Goal: Task Accomplishment & Management: Use online tool/utility

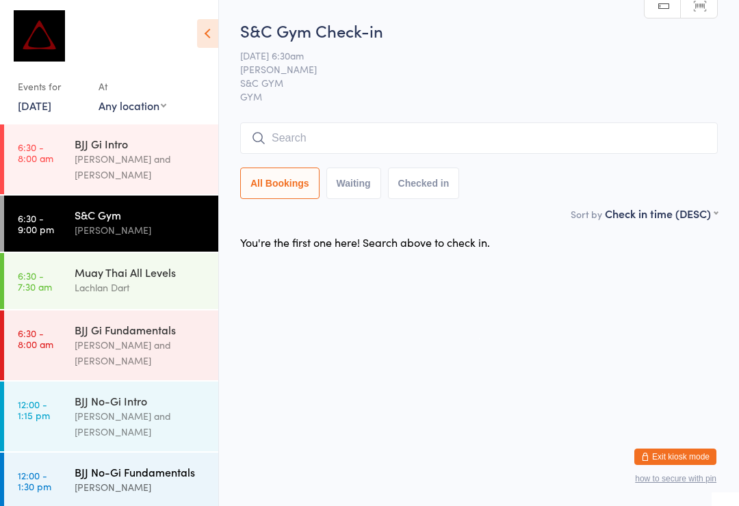
click at [169, 465] on div "BJJ No-Gi Fundamentals" at bounding box center [141, 472] width 132 height 15
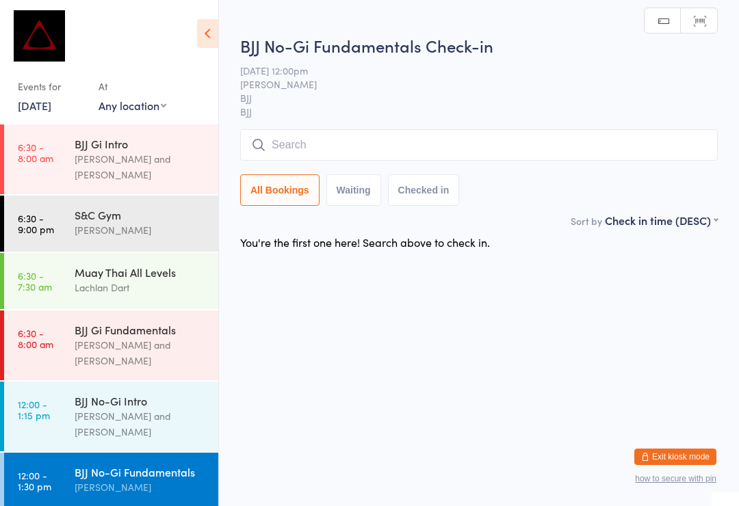
click at [461, 149] on input "search" at bounding box center [479, 144] width 478 height 31
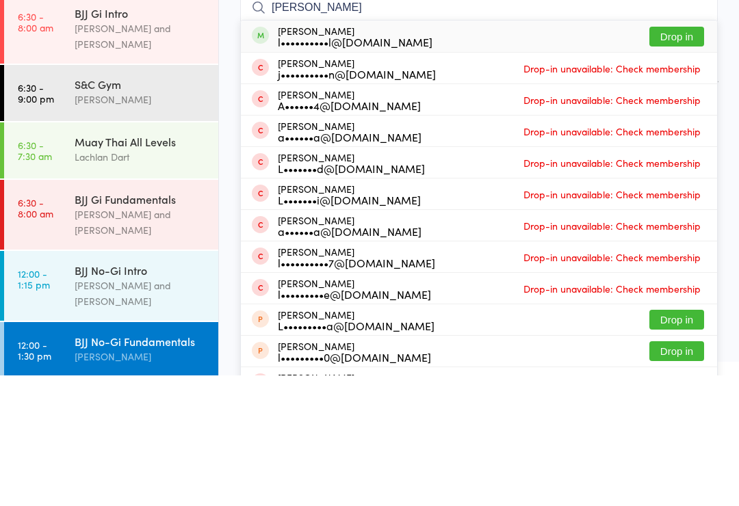
type input "[PERSON_NAME]"
click at [675, 157] on button "Drop in" at bounding box center [676, 167] width 55 height 20
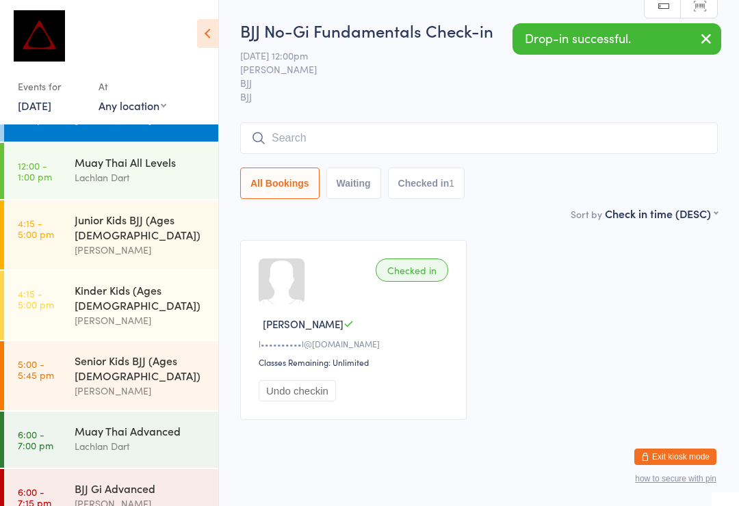
scroll to position [400, 0]
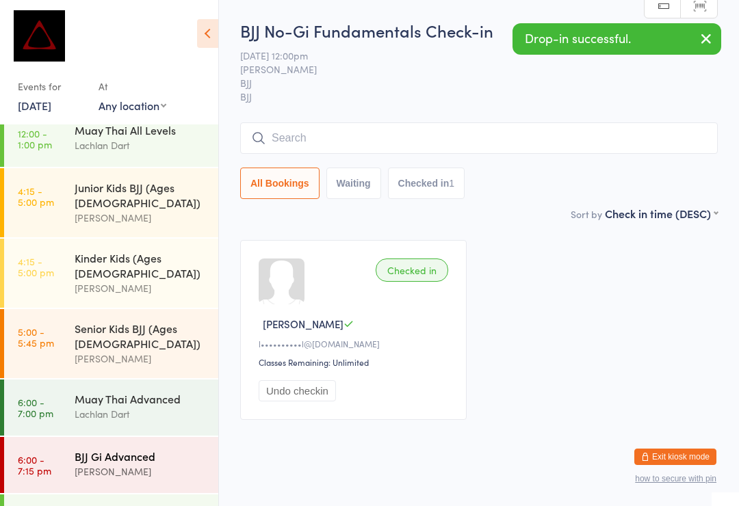
click at [101, 449] on div "BJJ Gi Advanced" at bounding box center [141, 456] width 132 height 15
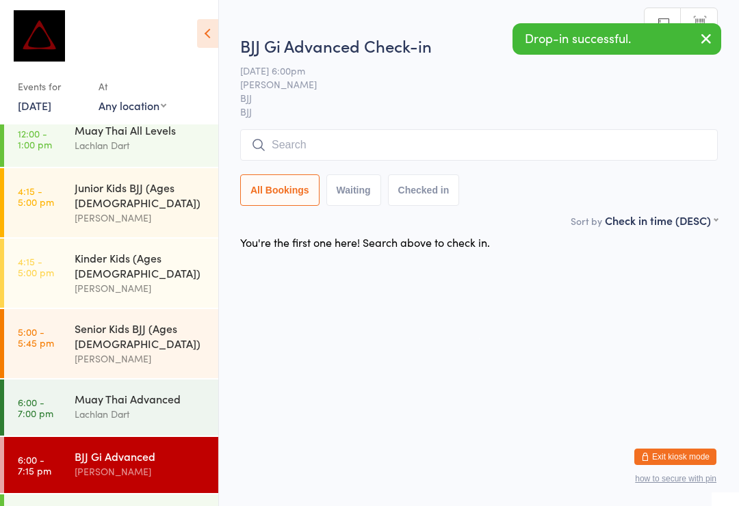
click at [391, 151] on input "search" at bounding box center [479, 144] width 478 height 31
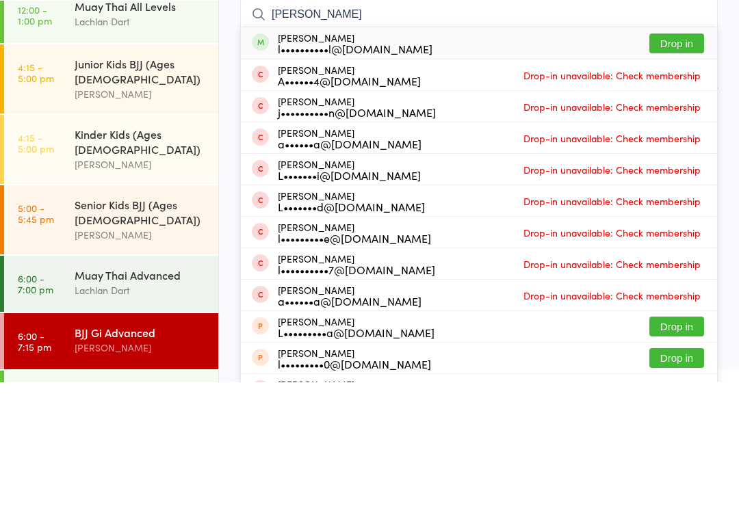
type input "[PERSON_NAME]"
click at [672, 157] on button "Drop in" at bounding box center [676, 167] width 55 height 20
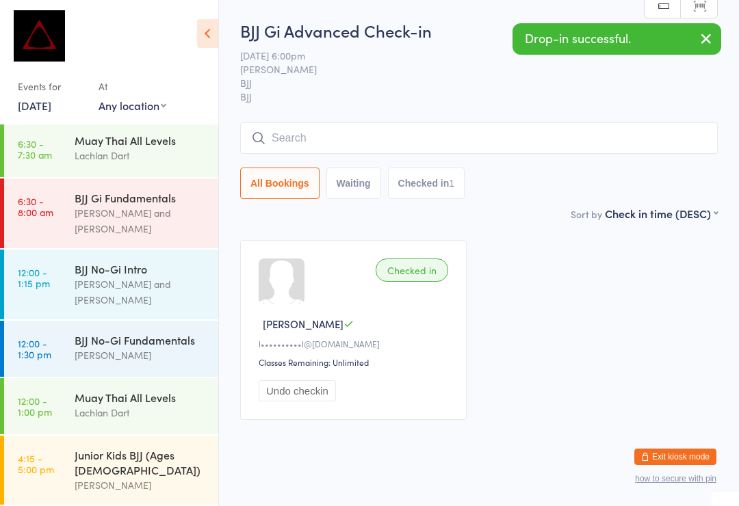
scroll to position [130, 0]
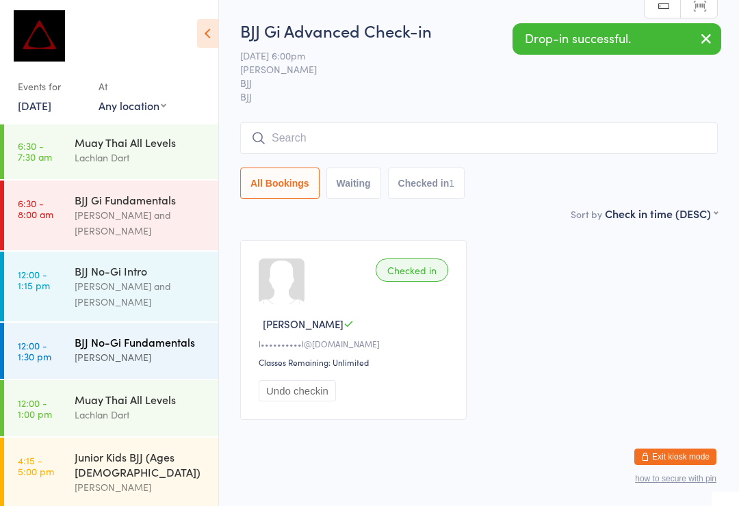
click at [151, 335] on div "BJJ No-Gi Fundamentals" at bounding box center [141, 342] width 132 height 15
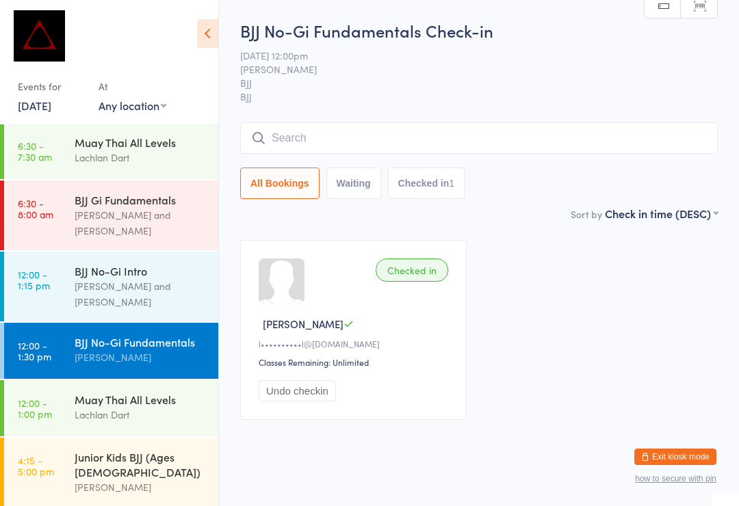
click at [415, 131] on input "search" at bounding box center [479, 137] width 478 height 31
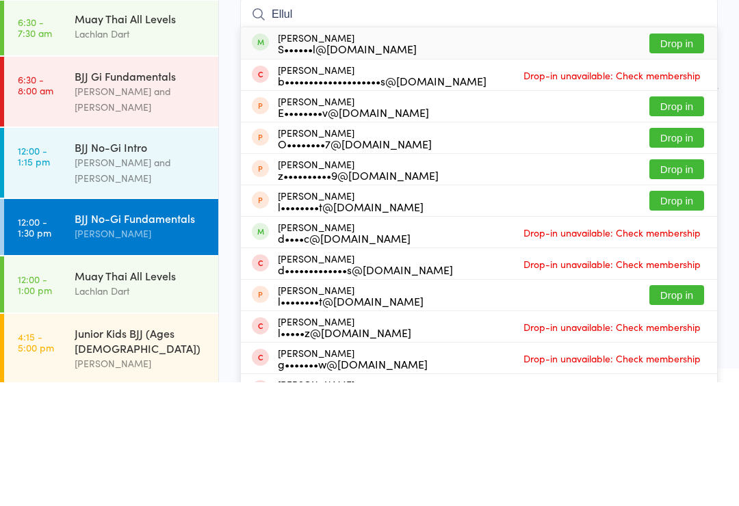
type input "Ellul"
click at [686, 157] on button "Drop in" at bounding box center [676, 167] width 55 height 20
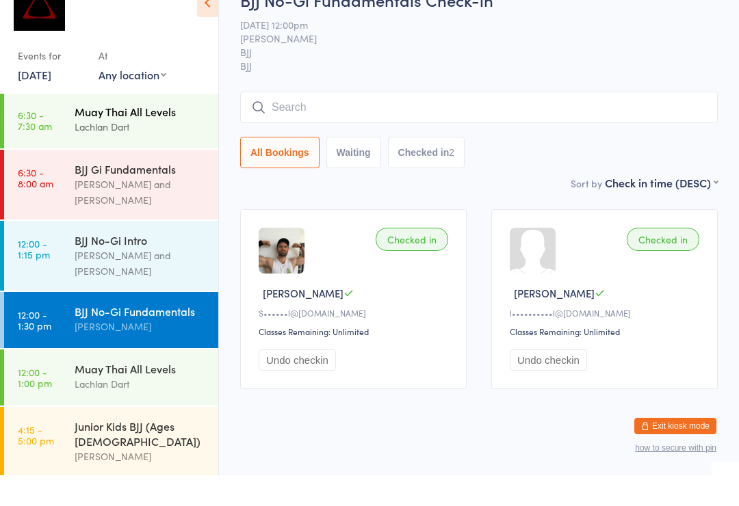
click at [144, 135] on div "Muay Thai All Levels" at bounding box center [141, 142] width 132 height 15
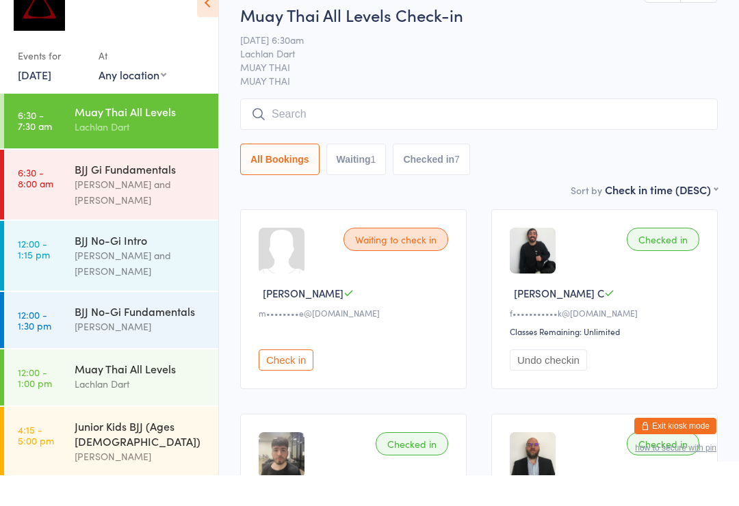
scroll to position [5, 0]
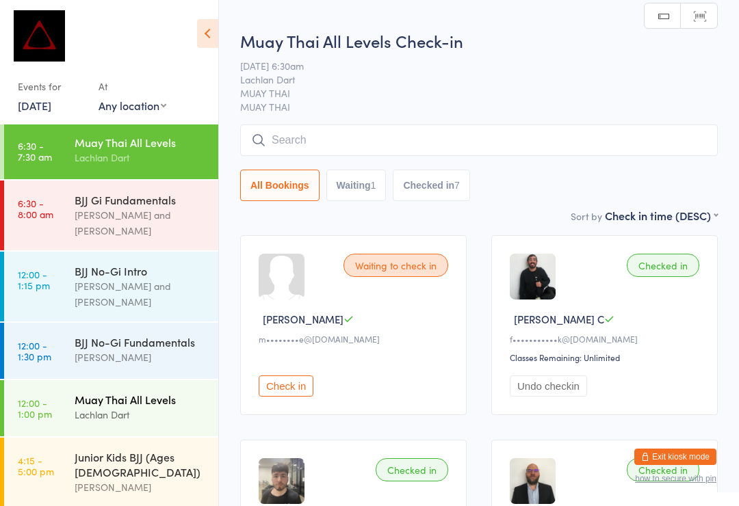
click at [149, 392] on div "Muay Thai All Levels" at bounding box center [141, 399] width 132 height 15
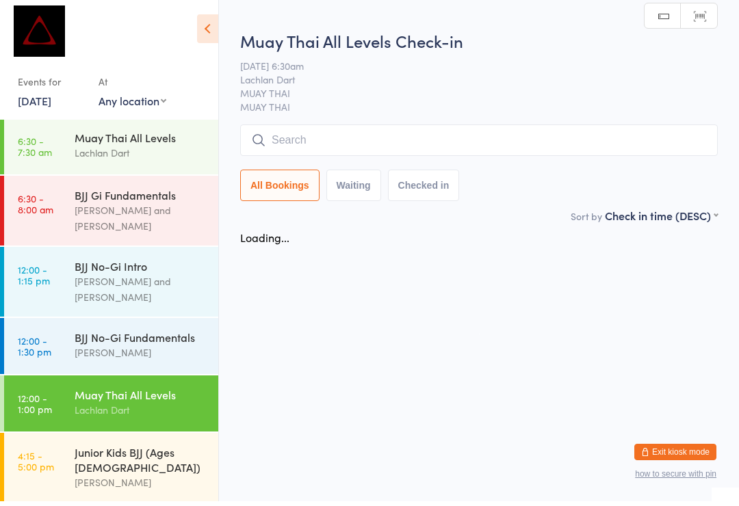
click at [337, 146] on input "search" at bounding box center [479, 144] width 478 height 31
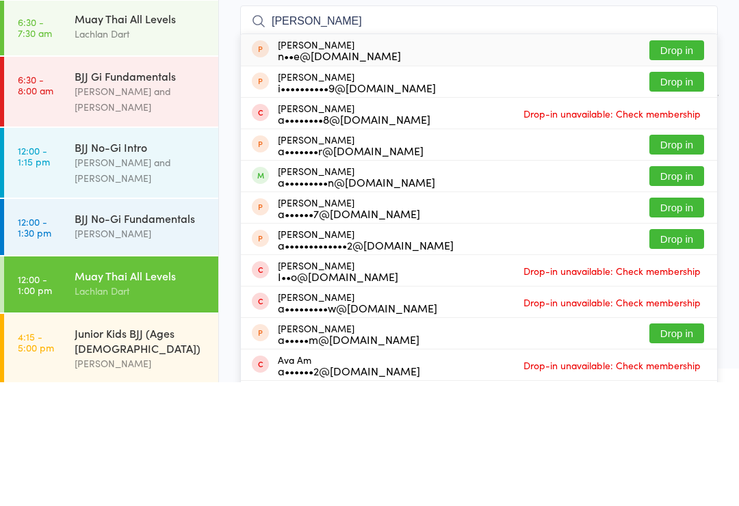
type input "[PERSON_NAME]"
click at [675, 290] on button "Drop in" at bounding box center [676, 300] width 55 height 20
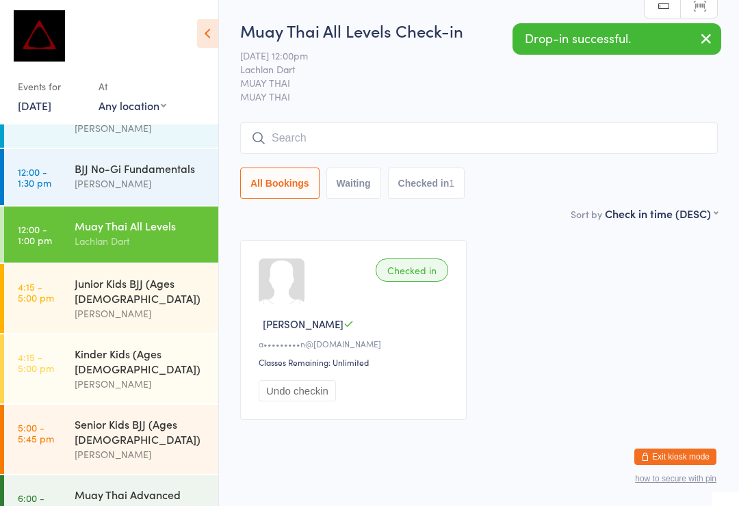
scroll to position [299, 0]
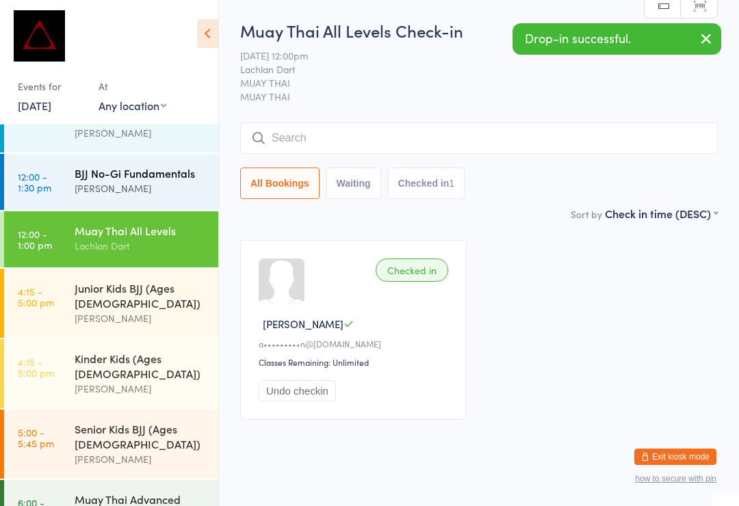
click at [164, 181] on div "[PERSON_NAME]" at bounding box center [141, 189] width 132 height 16
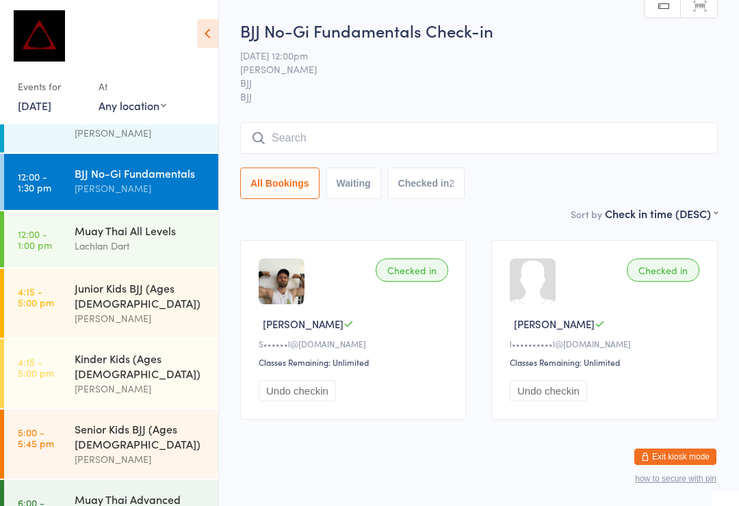
click at [146, 166] on div "BJJ No-Gi Fundamentals" at bounding box center [141, 173] width 132 height 15
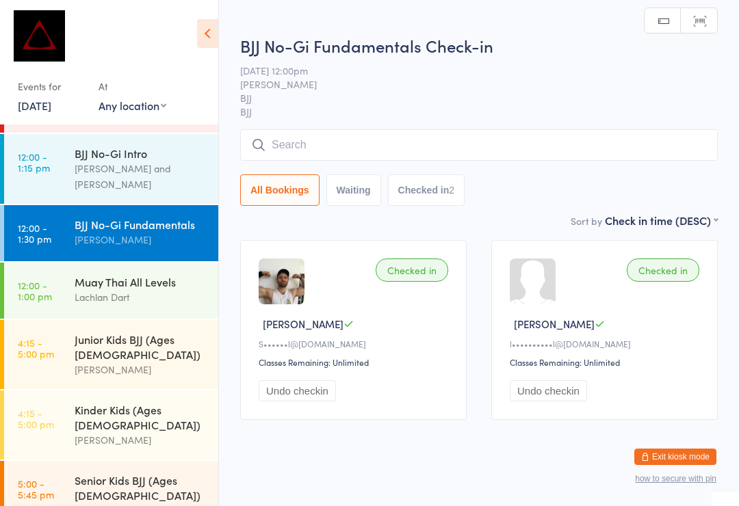
scroll to position [246, 0]
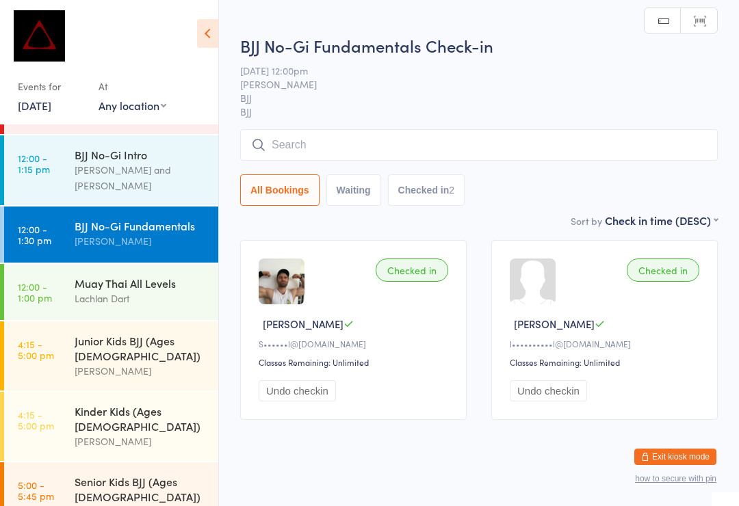
click at [292, 147] on input "search" at bounding box center [479, 144] width 478 height 31
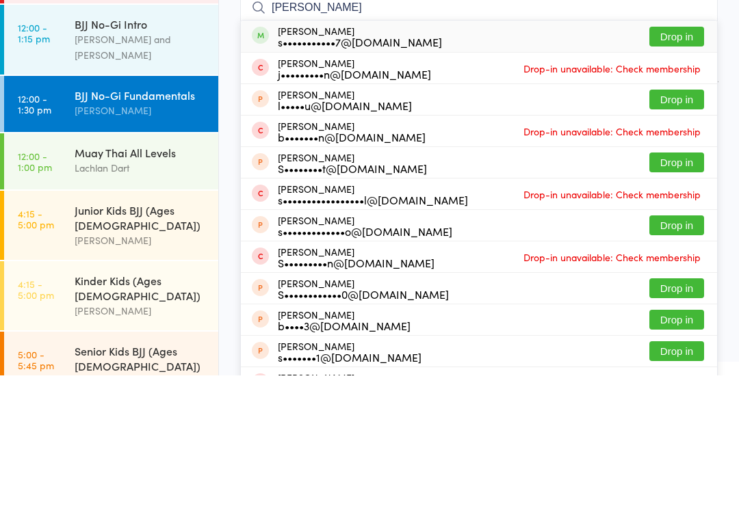
type input "[PERSON_NAME]"
click at [676, 157] on button "Drop in" at bounding box center [676, 167] width 55 height 20
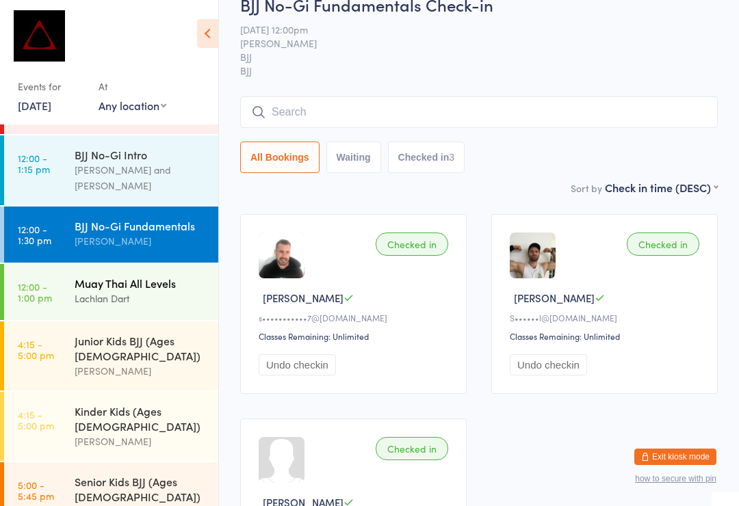
click at [131, 291] on div "Lachlan Dart" at bounding box center [141, 299] width 132 height 16
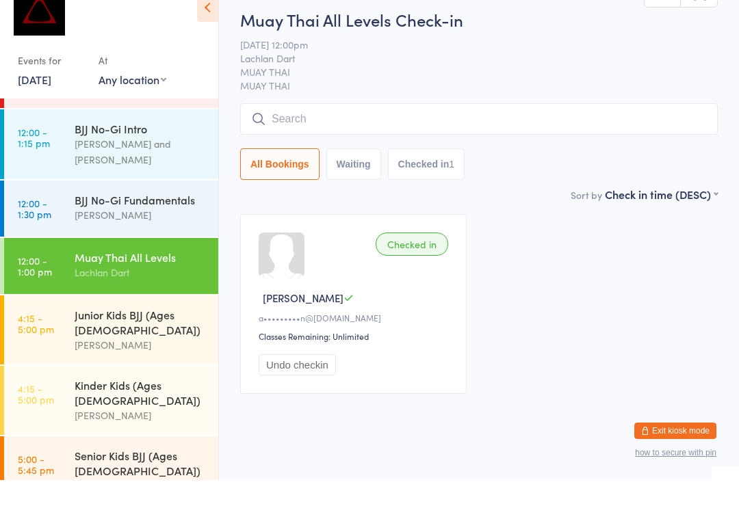
scroll to position [26, 0]
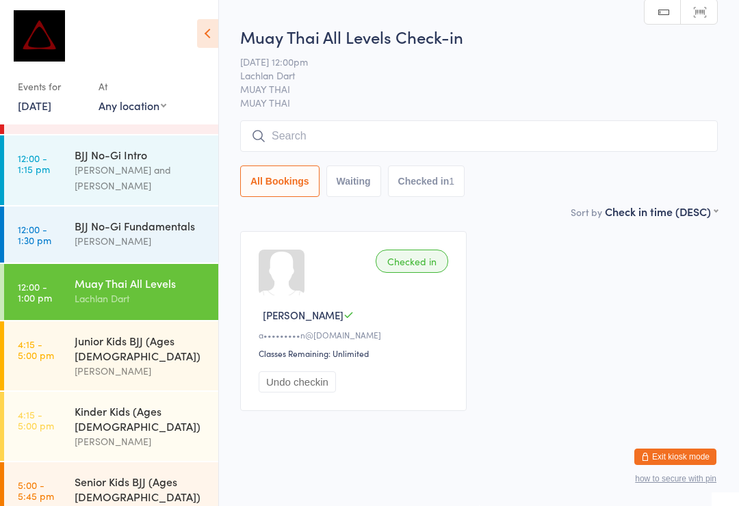
click at [440, 120] on input "search" at bounding box center [479, 135] width 478 height 31
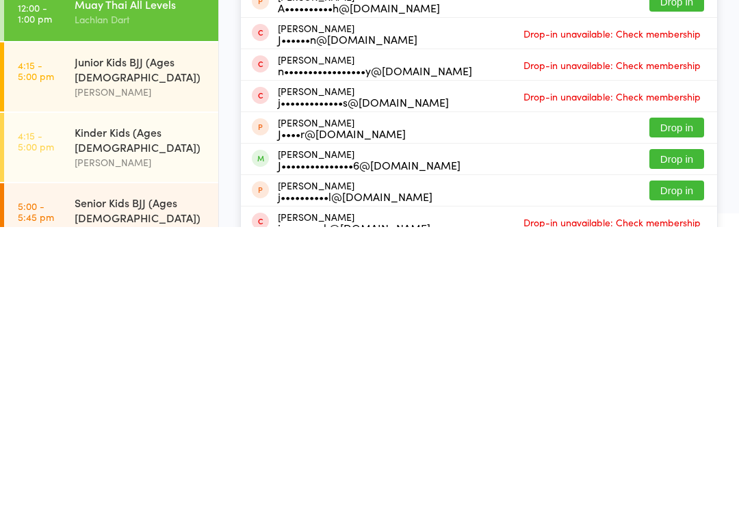
scroll to position [119, 0]
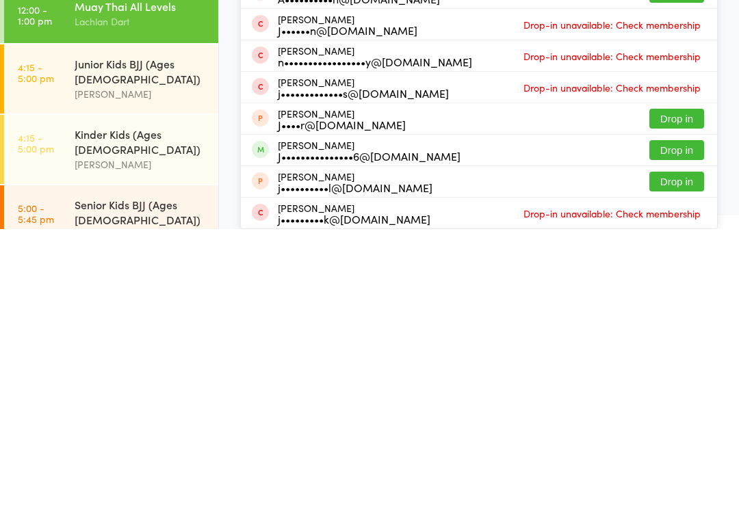
type input "[PERSON_NAME]"
click at [682, 417] on button "Drop in" at bounding box center [676, 427] width 55 height 20
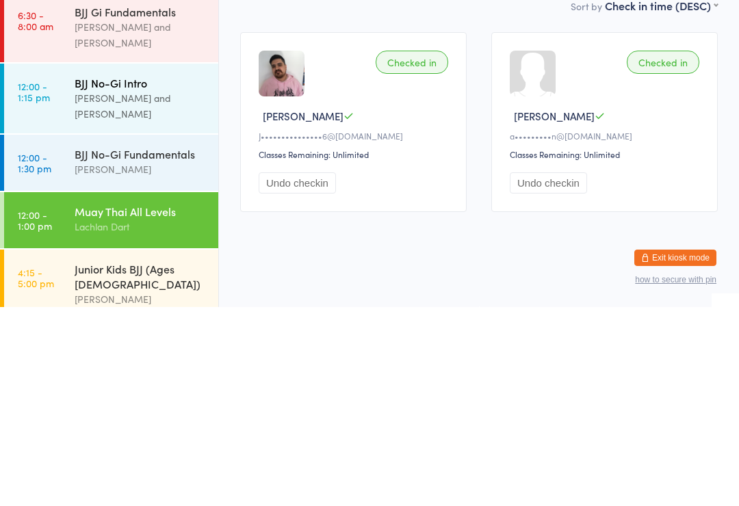
click at [144, 274] on div "BJJ No-Gi Intro" at bounding box center [141, 281] width 132 height 15
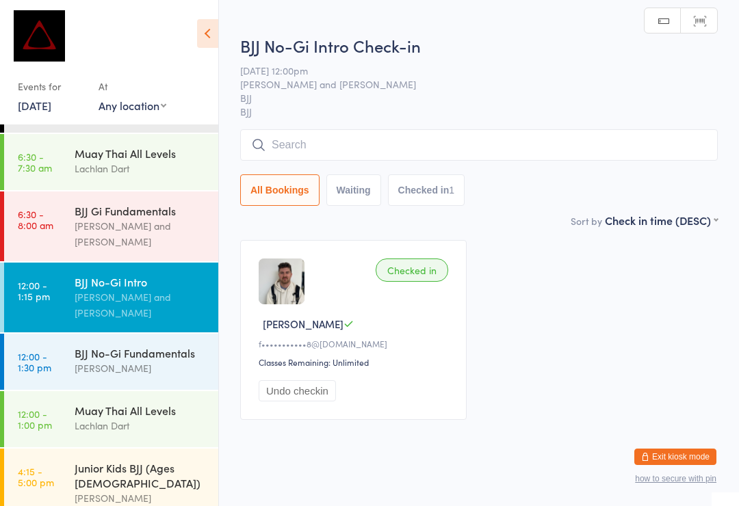
click at [356, 138] on input "search" at bounding box center [479, 144] width 478 height 31
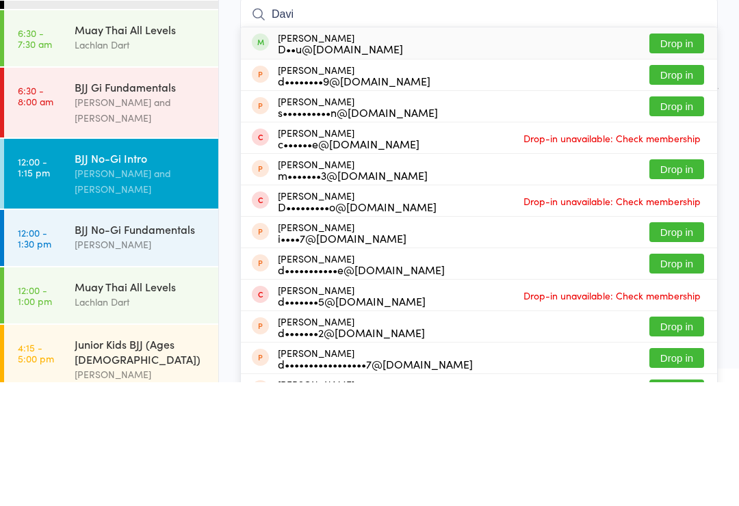
type input "Davi"
click at [688, 157] on button "Drop in" at bounding box center [676, 167] width 55 height 20
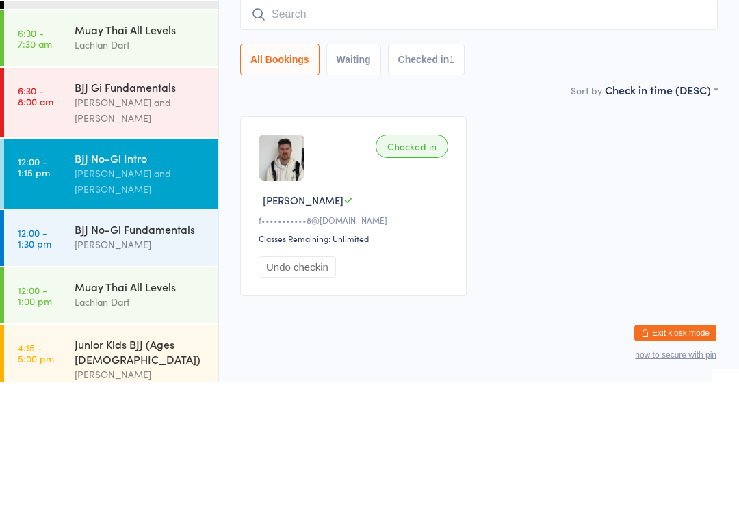
scroll to position [26, 0]
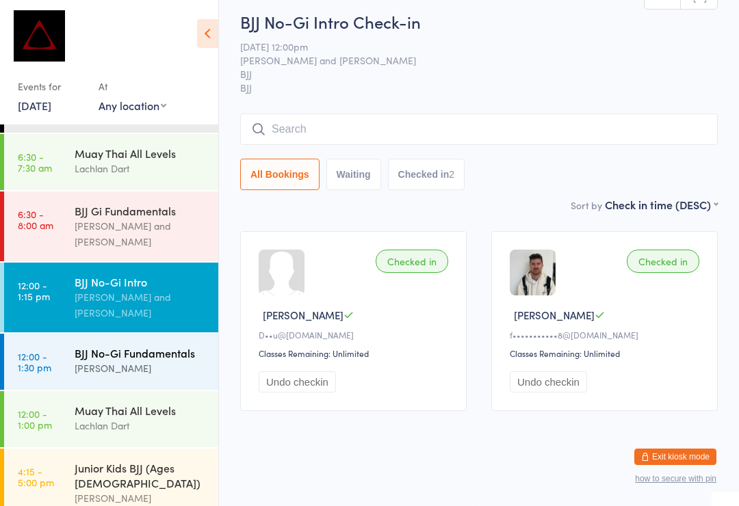
click at [132, 346] on div "BJJ No-Gi Fundamentals" at bounding box center [141, 353] width 132 height 15
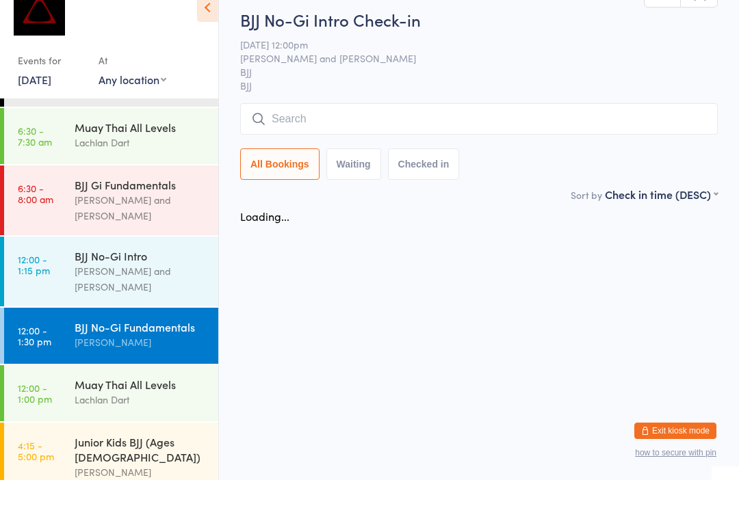
scroll to position [26, 0]
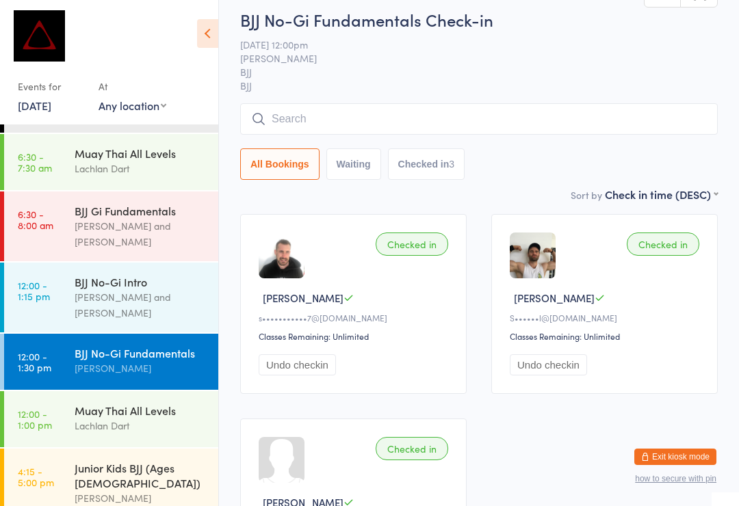
click at [377, 122] on input "search" at bounding box center [479, 118] width 478 height 31
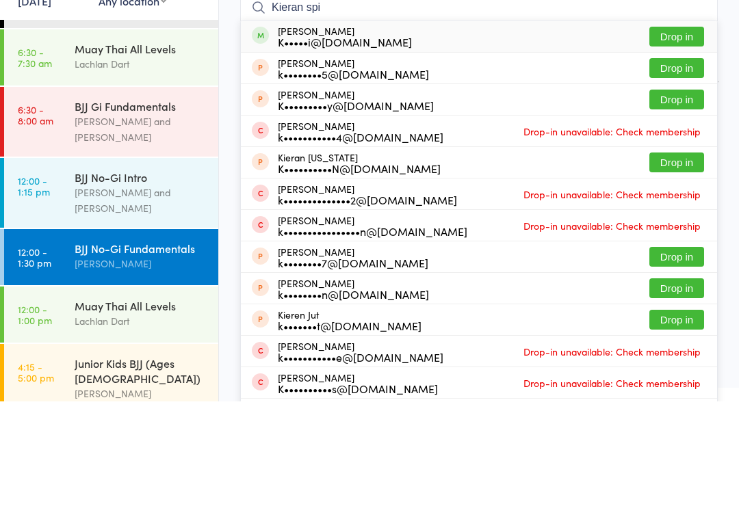
type input "Kieran spi"
click at [669, 131] on button "Drop in" at bounding box center [676, 141] width 55 height 20
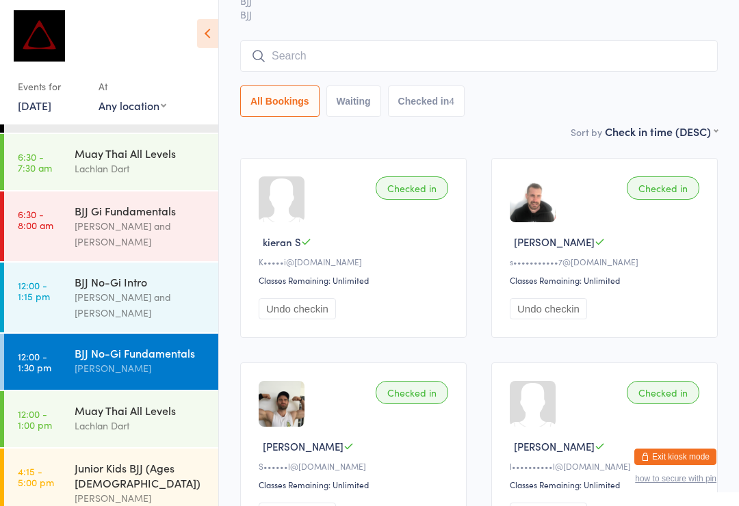
scroll to position [81, 0]
click at [295, 54] on input "search" at bounding box center [479, 56] width 478 height 31
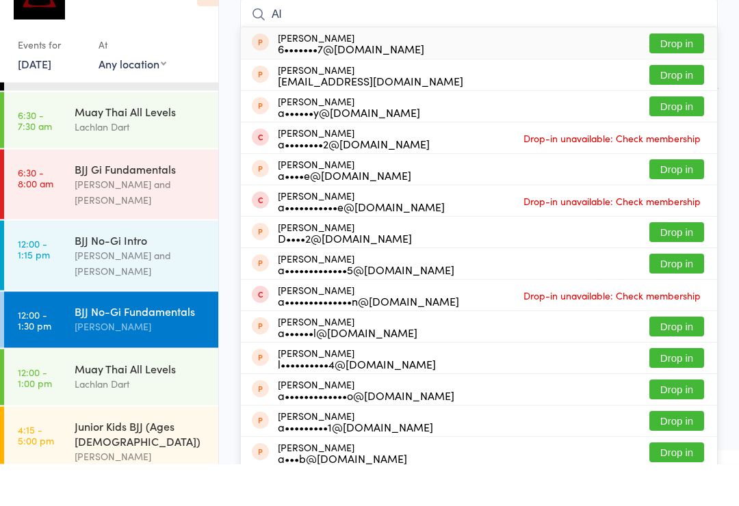
type input "A"
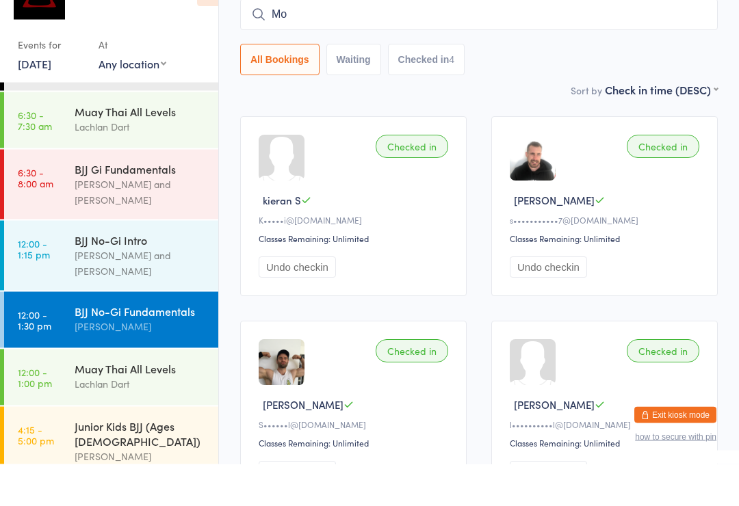
type input "Mol"
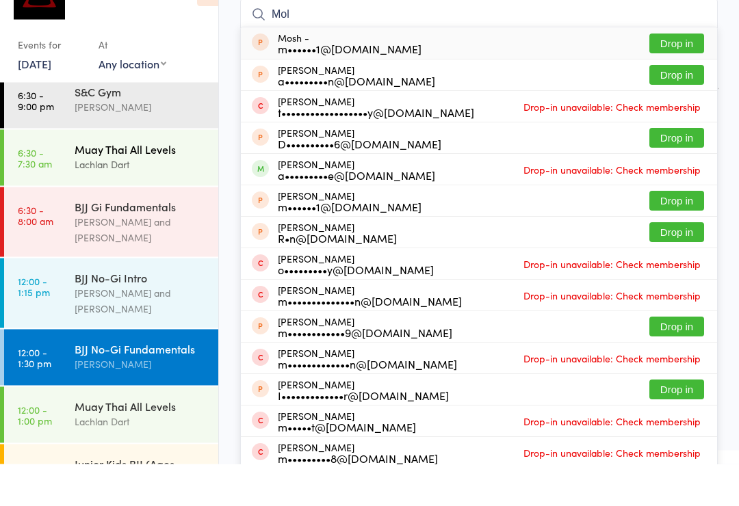
click at [44, 189] on time "6:30 - 7:30 am" at bounding box center [35, 200] width 34 height 22
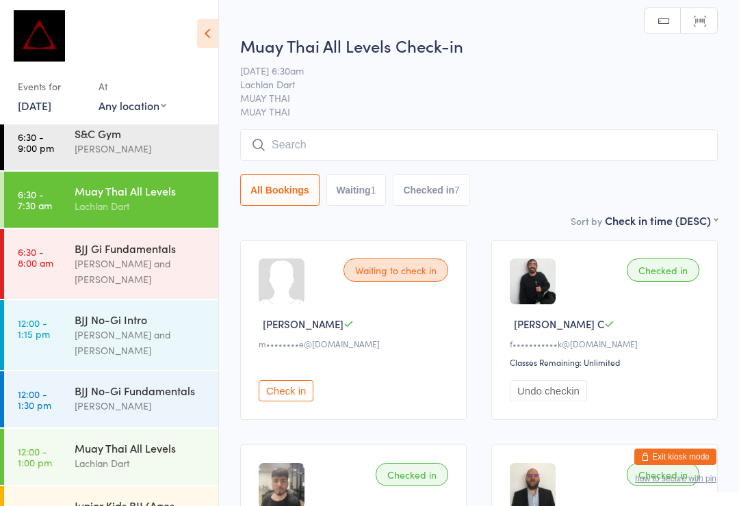
click at [513, 137] on input "search" at bounding box center [479, 144] width 478 height 31
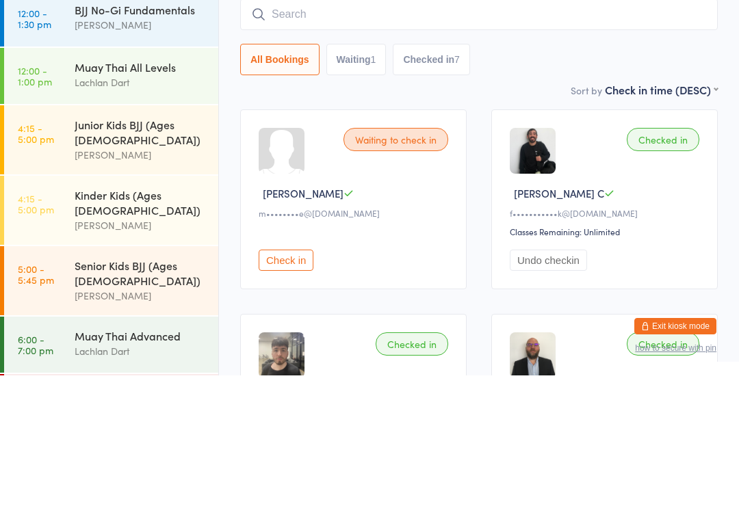
scroll to position [330, 0]
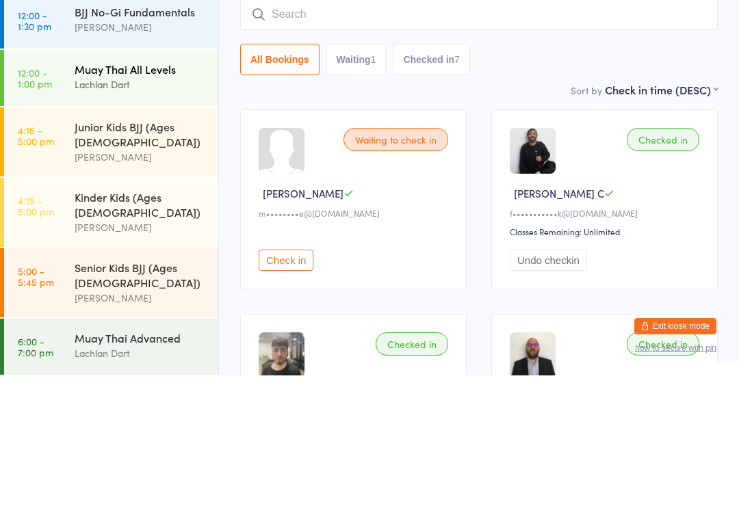
click at [31, 198] on time "12:00 - 1:00 pm" at bounding box center [35, 209] width 34 height 22
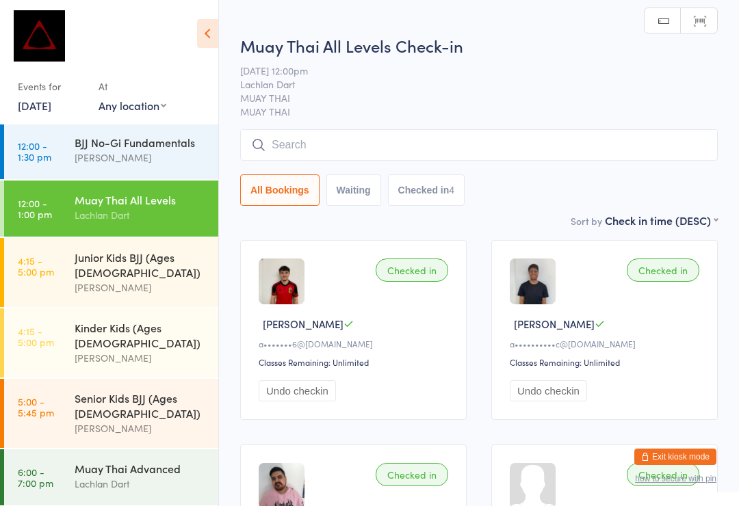
click at [418, 159] on input "search" at bounding box center [479, 144] width 478 height 31
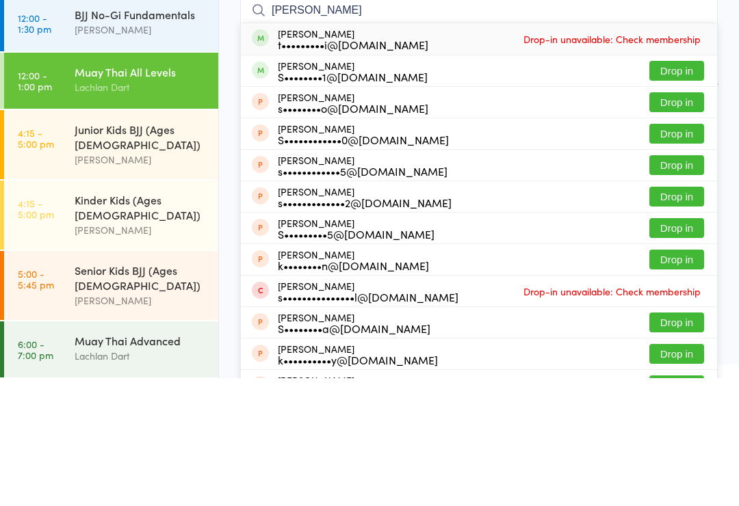
type input "[PERSON_NAME]"
click at [690, 189] on button "Drop in" at bounding box center [676, 199] width 55 height 20
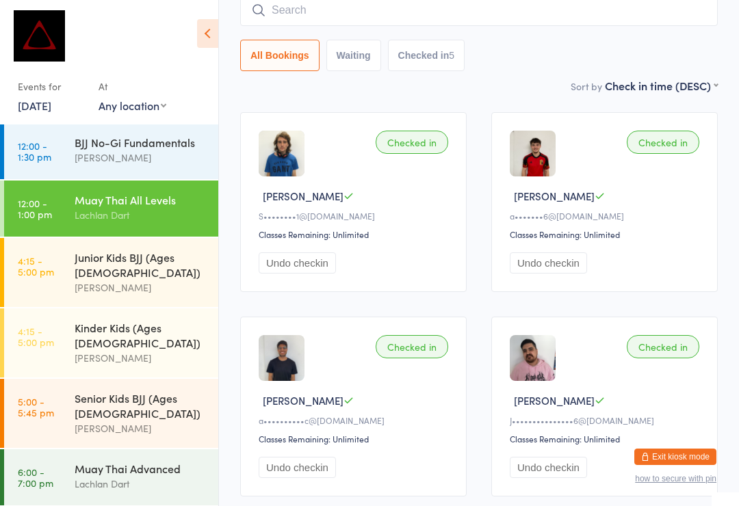
click at [316, 21] on input "search" at bounding box center [479, 10] width 478 height 31
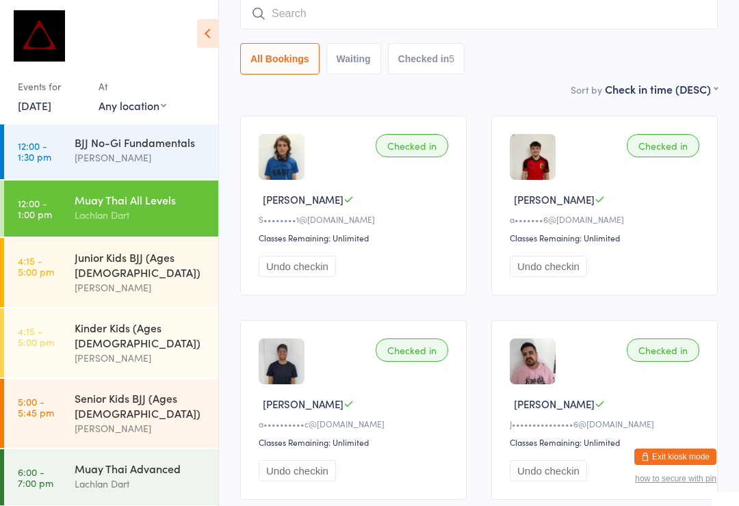
scroll to position [124, 0]
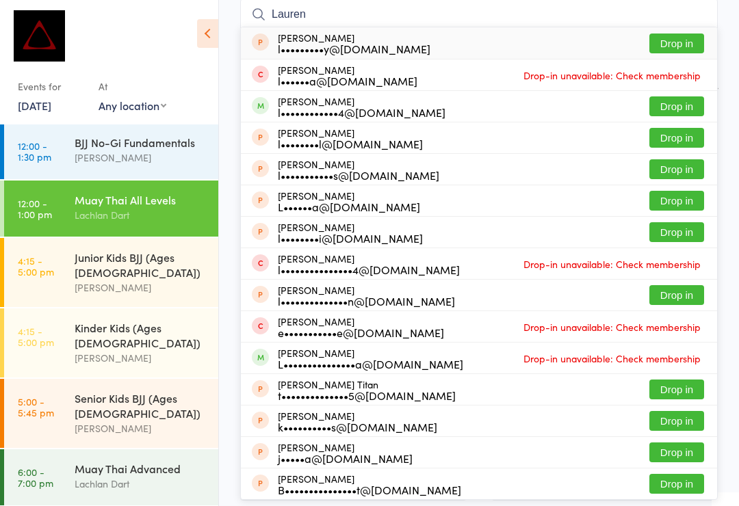
type input "Lauren"
click at [674, 116] on button "Drop in" at bounding box center [676, 106] width 55 height 20
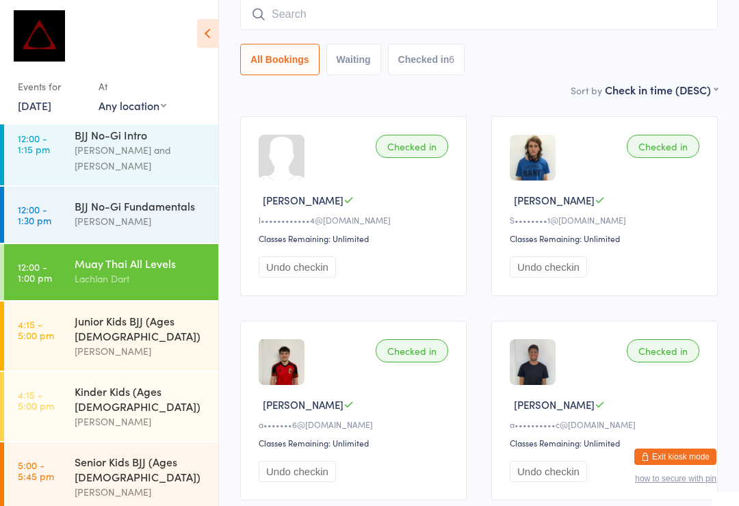
scroll to position [261, 0]
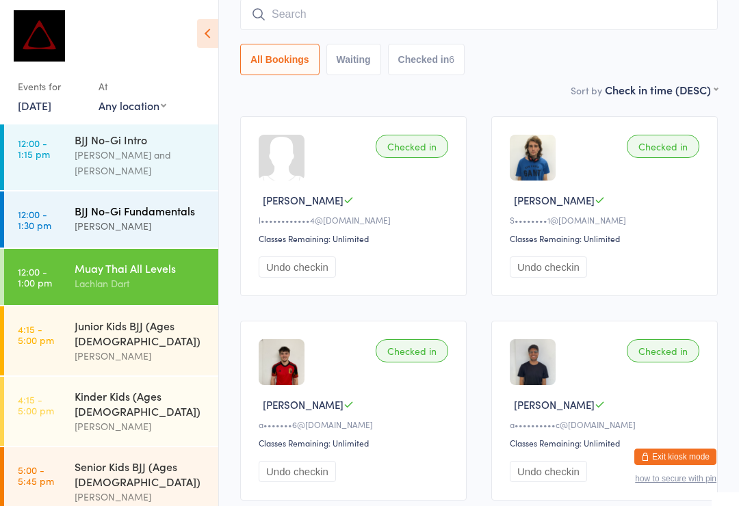
click at [90, 203] on div "BJJ No-Gi Fundamentals" at bounding box center [141, 210] width 132 height 15
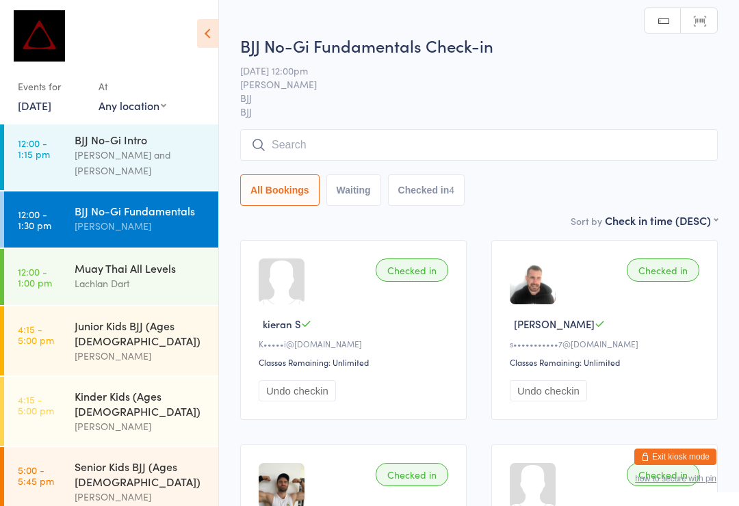
click at [296, 142] on input "search" at bounding box center [479, 144] width 478 height 31
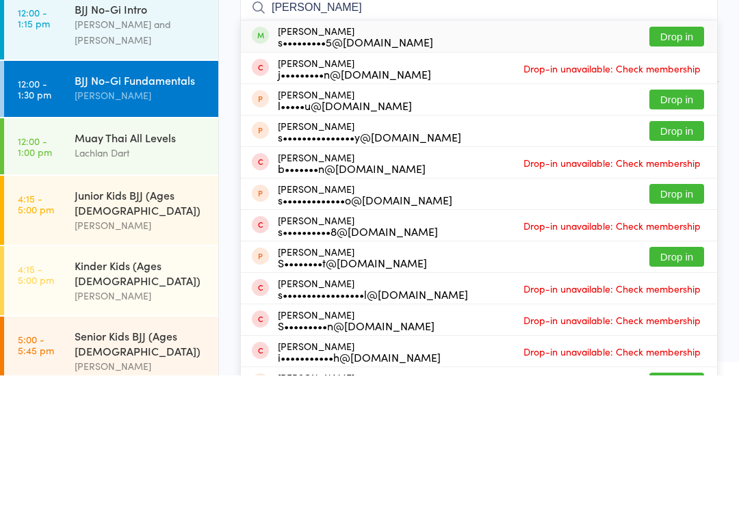
type input "[PERSON_NAME]"
click at [674, 157] on button "Drop in" at bounding box center [676, 167] width 55 height 20
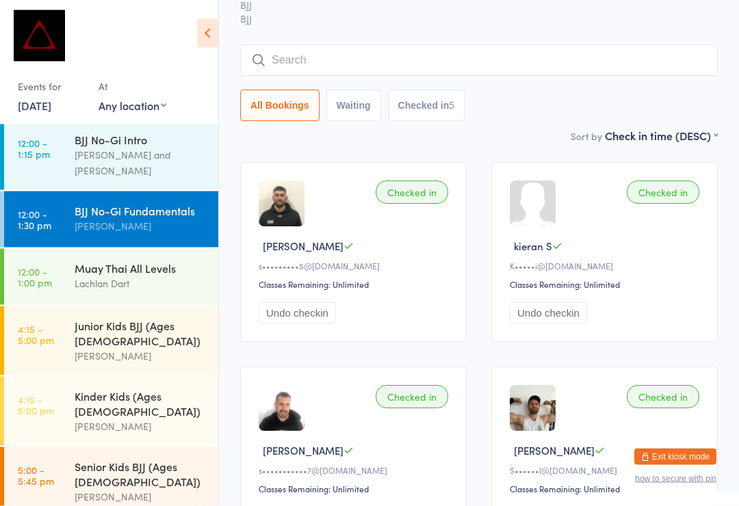
scroll to position [70, 0]
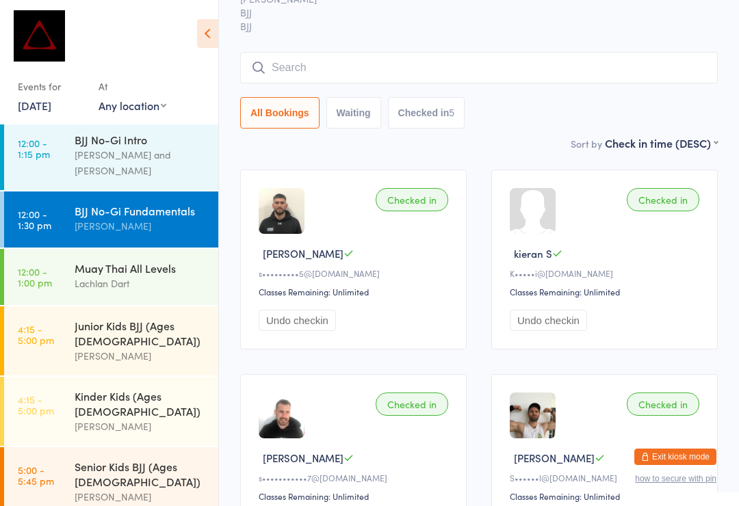
click at [450, 69] on input "search" at bounding box center [479, 67] width 478 height 31
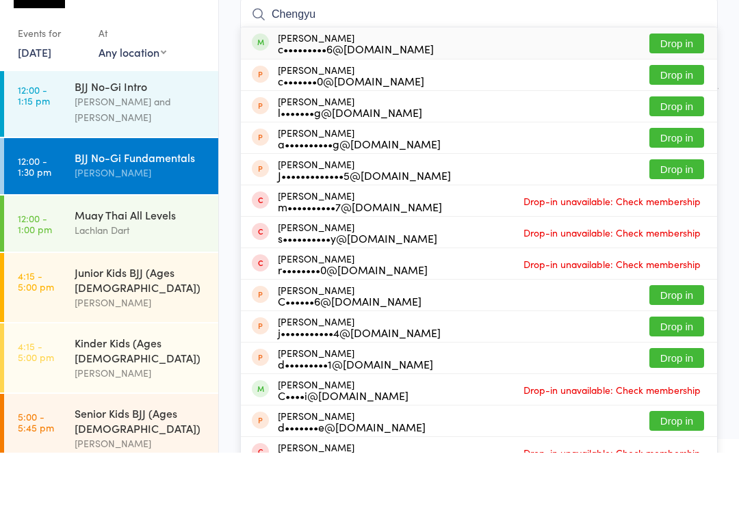
type input "Chengyu"
click at [696, 87] on button "Drop in" at bounding box center [676, 97] width 55 height 20
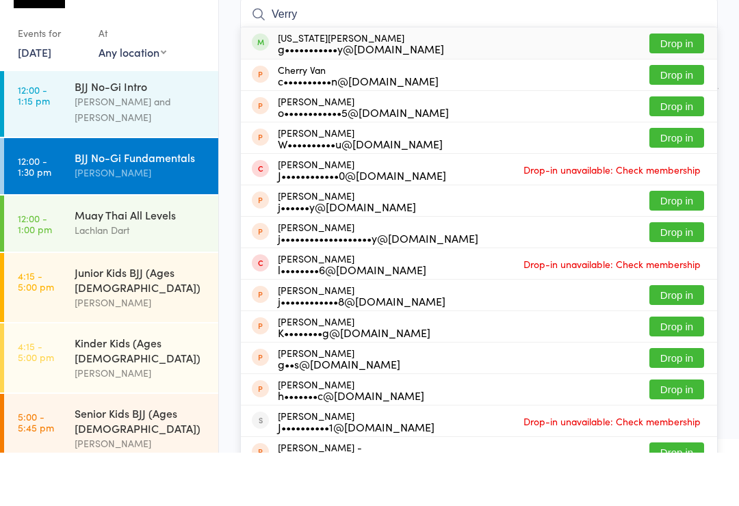
type input "Verry"
click at [687, 87] on button "Drop in" at bounding box center [676, 97] width 55 height 20
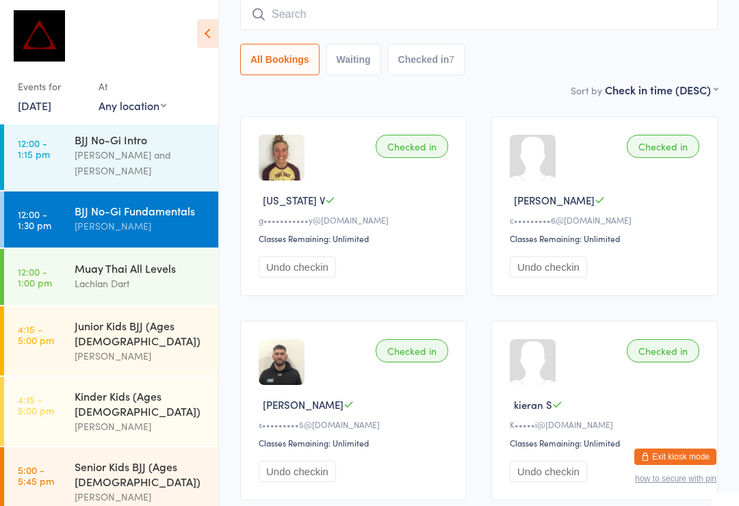
click at [356, 13] on input "search" at bounding box center [479, 14] width 478 height 31
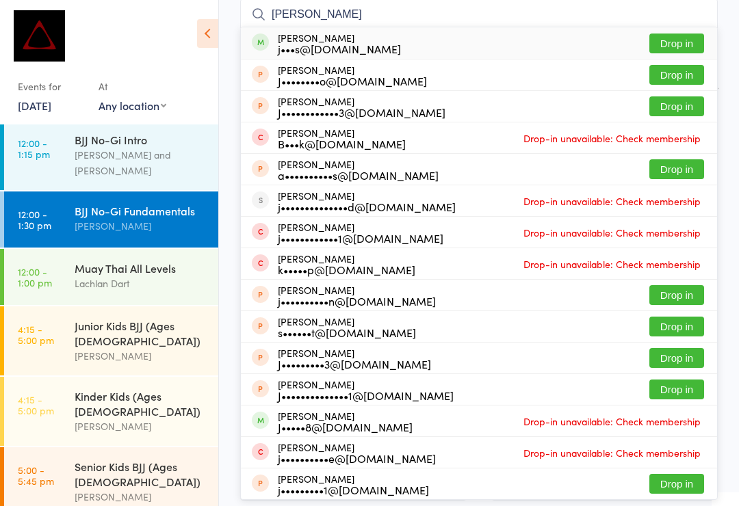
type input "[PERSON_NAME]"
click at [682, 42] on button "Drop in" at bounding box center [676, 44] width 55 height 20
